Goal: Information Seeking & Learning: Learn about a topic

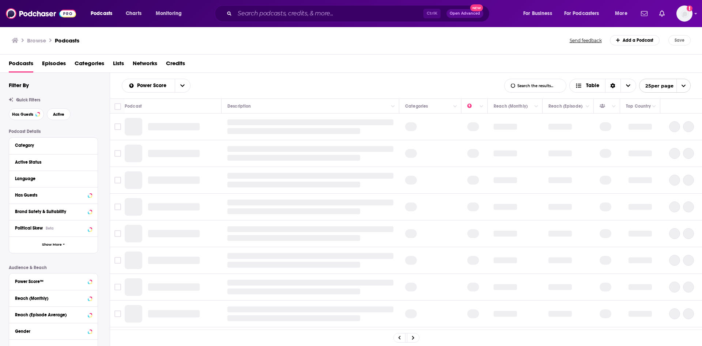
scroll to position [140, 0]
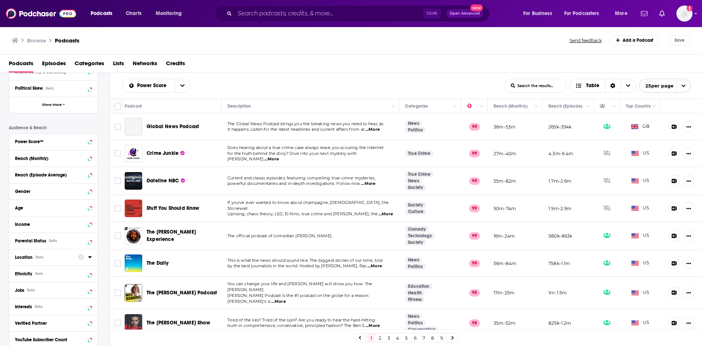
click at [90, 258] on icon at bounding box center [90, 257] width 4 height 6
click at [45, 269] on input at bounding box center [53, 270] width 77 height 10
type input "[GEOGRAPHIC_DATA]"
click at [18, 289] on icon at bounding box center [18, 289] width 4 height 3
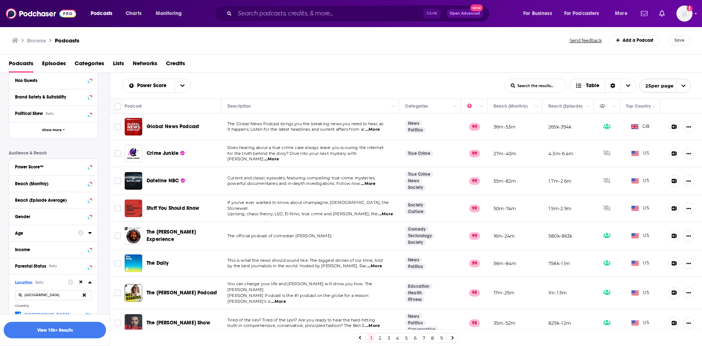
scroll to position [103, 0]
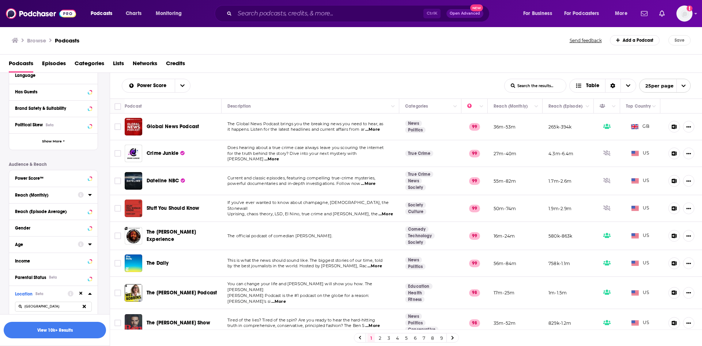
click at [88, 195] on div at bounding box center [85, 194] width 14 height 9
click at [41, 197] on div "Reach (Monthly)" at bounding box center [44, 194] width 58 height 5
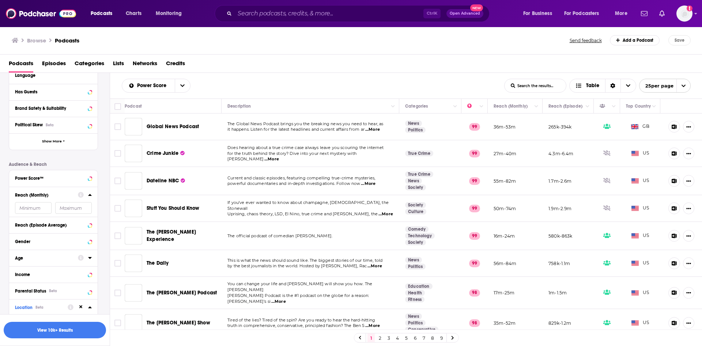
click at [34, 207] on input "number" at bounding box center [33, 208] width 37 height 12
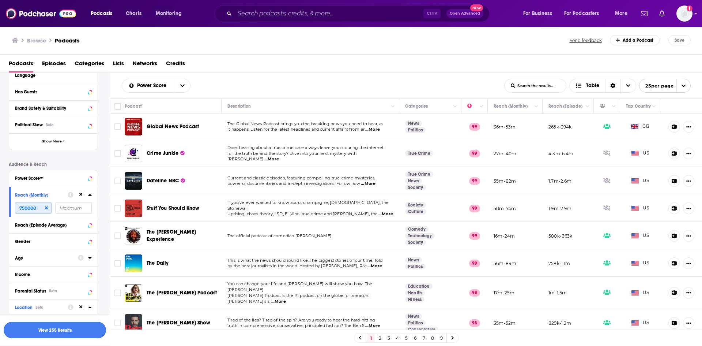
type input "750000"
click at [50, 330] on button "View 255 Results" at bounding box center [55, 330] width 102 height 16
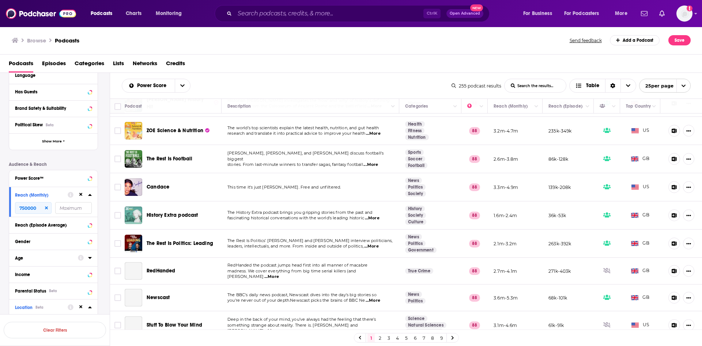
scroll to position [472, 0]
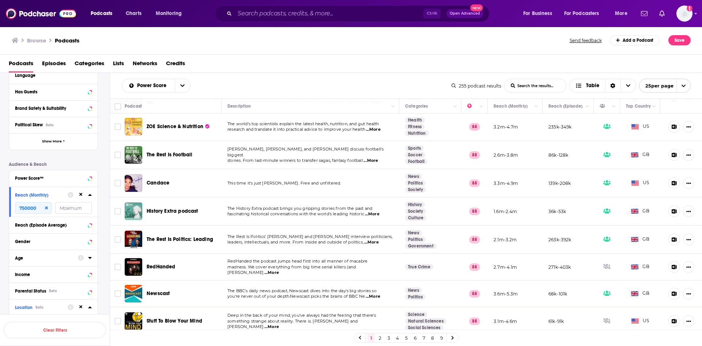
drag, startPoint x: 379, startPoint y: 337, endPoint x: 333, endPoint y: 57, distance: 283.6
click at [379, 337] on link "2" at bounding box center [379, 337] width 7 height 9
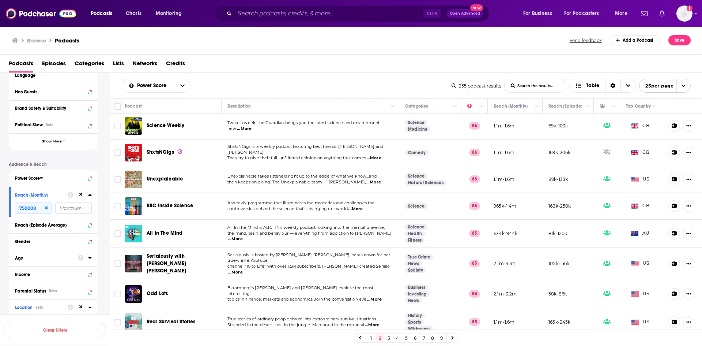
scroll to position [487, 0]
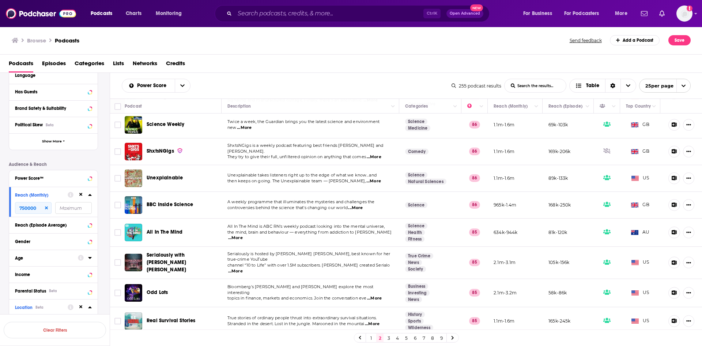
click at [390, 337] on link "3" at bounding box center [388, 337] width 7 height 9
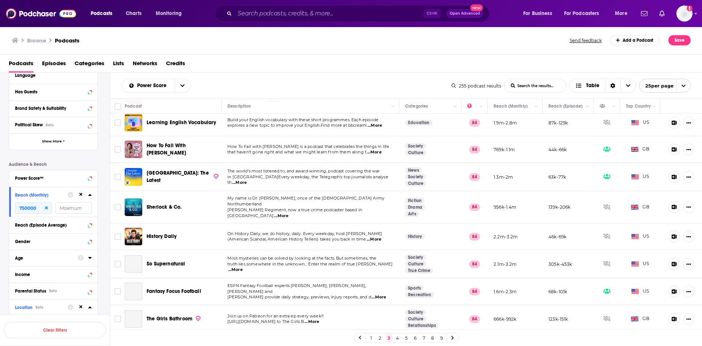
scroll to position [475, 0]
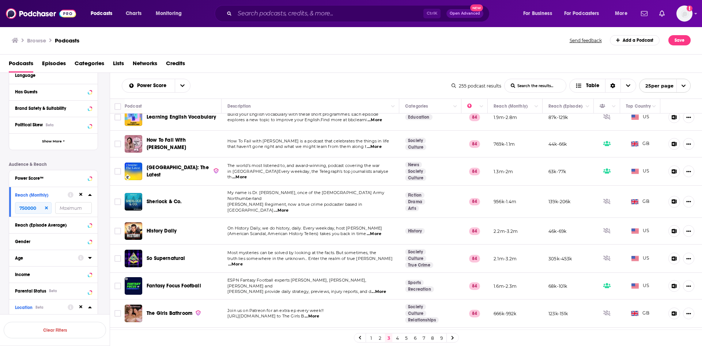
click at [397, 338] on link "4" at bounding box center [397, 337] width 7 height 9
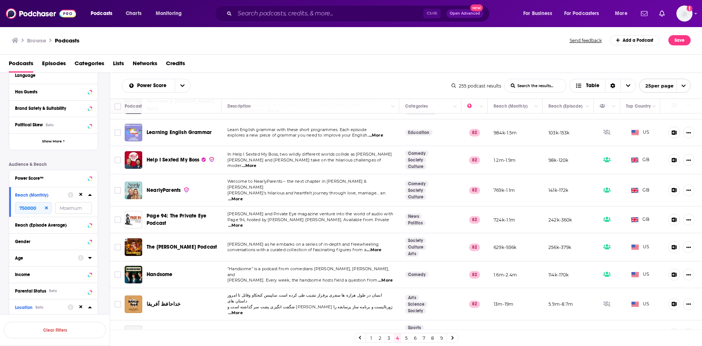
scroll to position [477, 0]
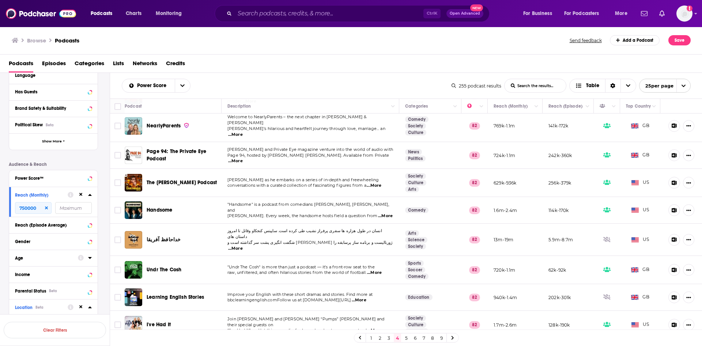
click at [408, 337] on link "5" at bounding box center [406, 337] width 7 height 9
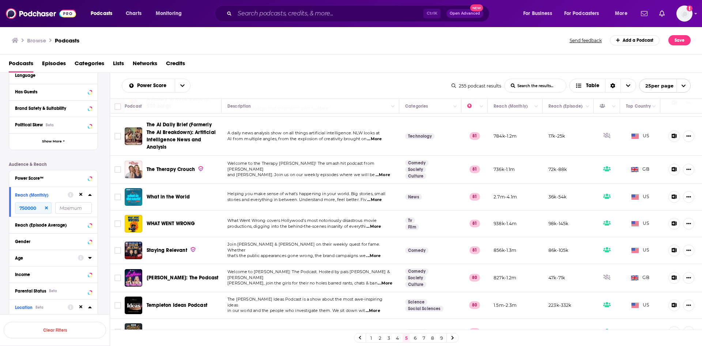
scroll to position [485, 0]
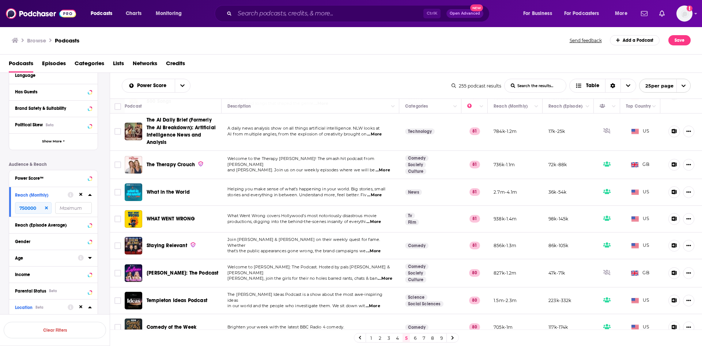
click at [415, 339] on link "6" at bounding box center [415, 337] width 7 height 9
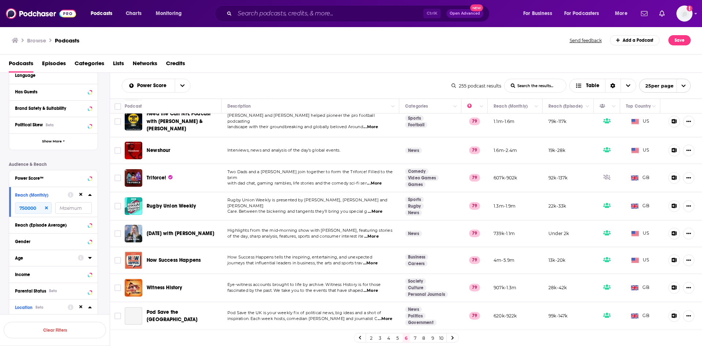
scroll to position [474, 0]
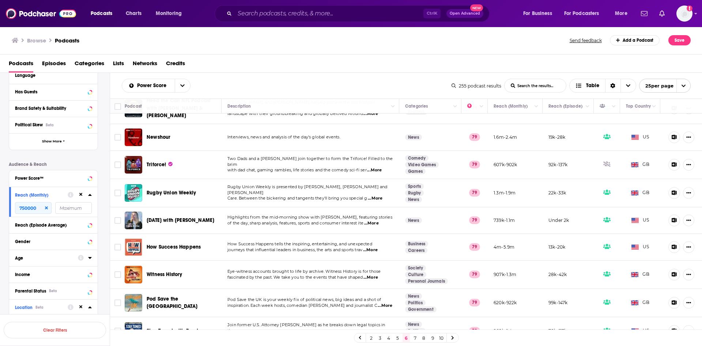
click at [414, 338] on link "7" at bounding box center [415, 337] width 7 height 9
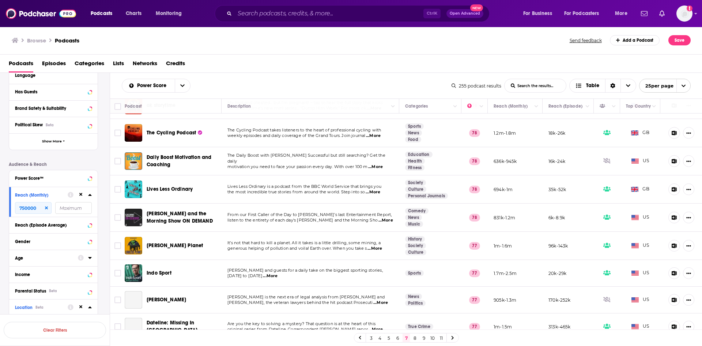
scroll to position [475, 0]
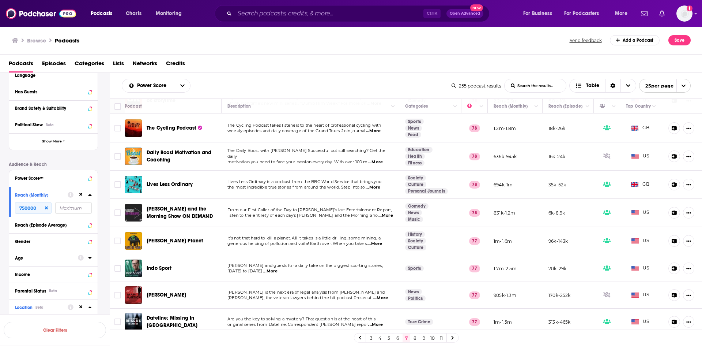
click at [415, 338] on link "8" at bounding box center [415, 337] width 7 height 9
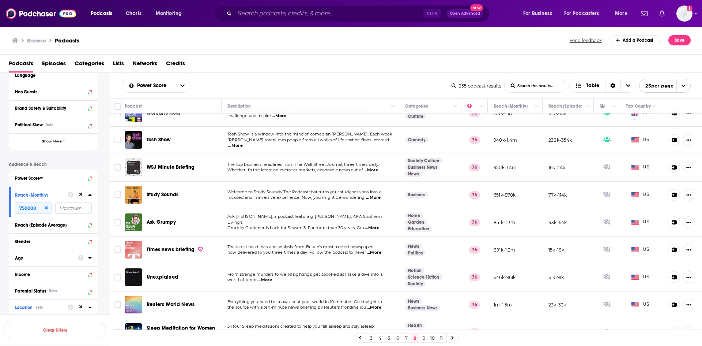
scroll to position [462, 0]
click at [425, 338] on link "9" at bounding box center [423, 337] width 7 height 9
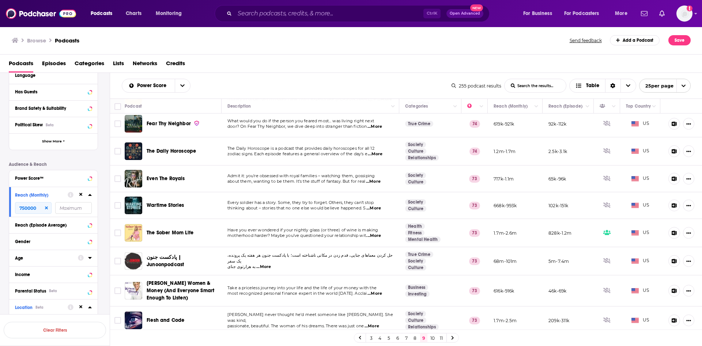
scroll to position [475, 0]
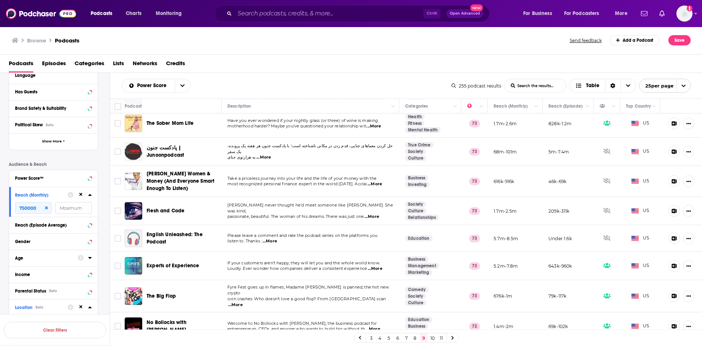
click at [434, 338] on link "10" at bounding box center [432, 337] width 7 height 9
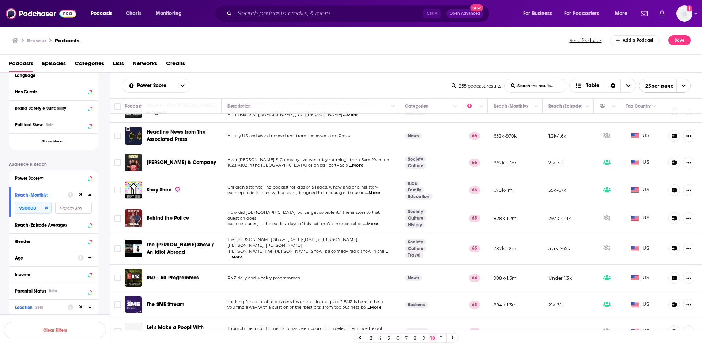
scroll to position [466, 0]
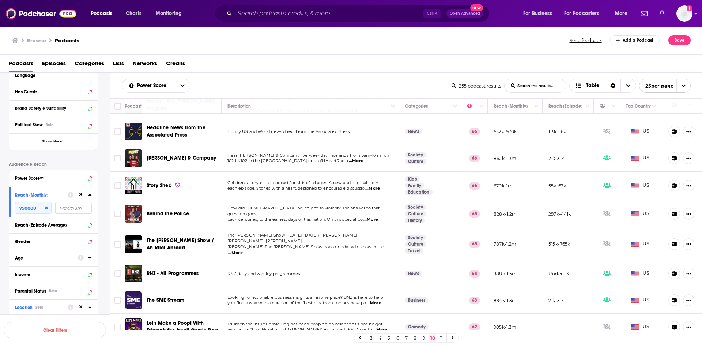
click at [442, 338] on link "11" at bounding box center [441, 337] width 7 height 9
